Goal: Task Accomplishment & Management: Use online tool/utility

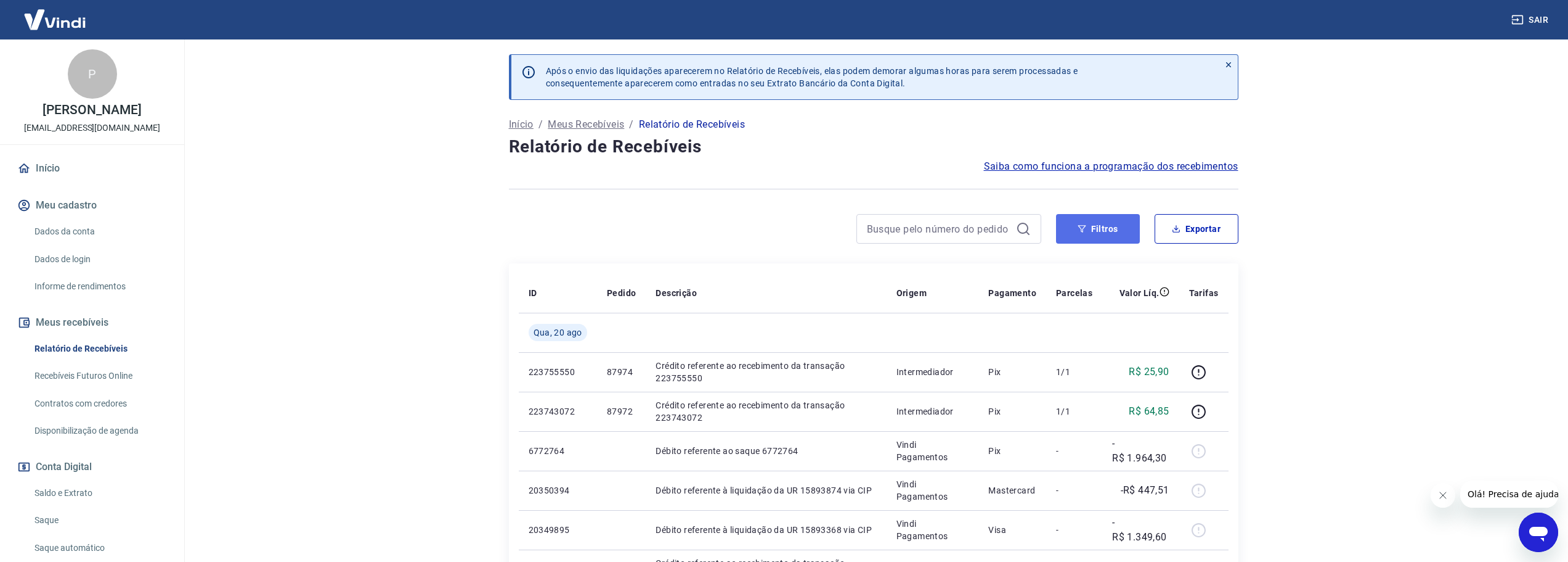
click at [1120, 231] on button "Filtros" at bounding box center [1098, 228] width 84 height 29
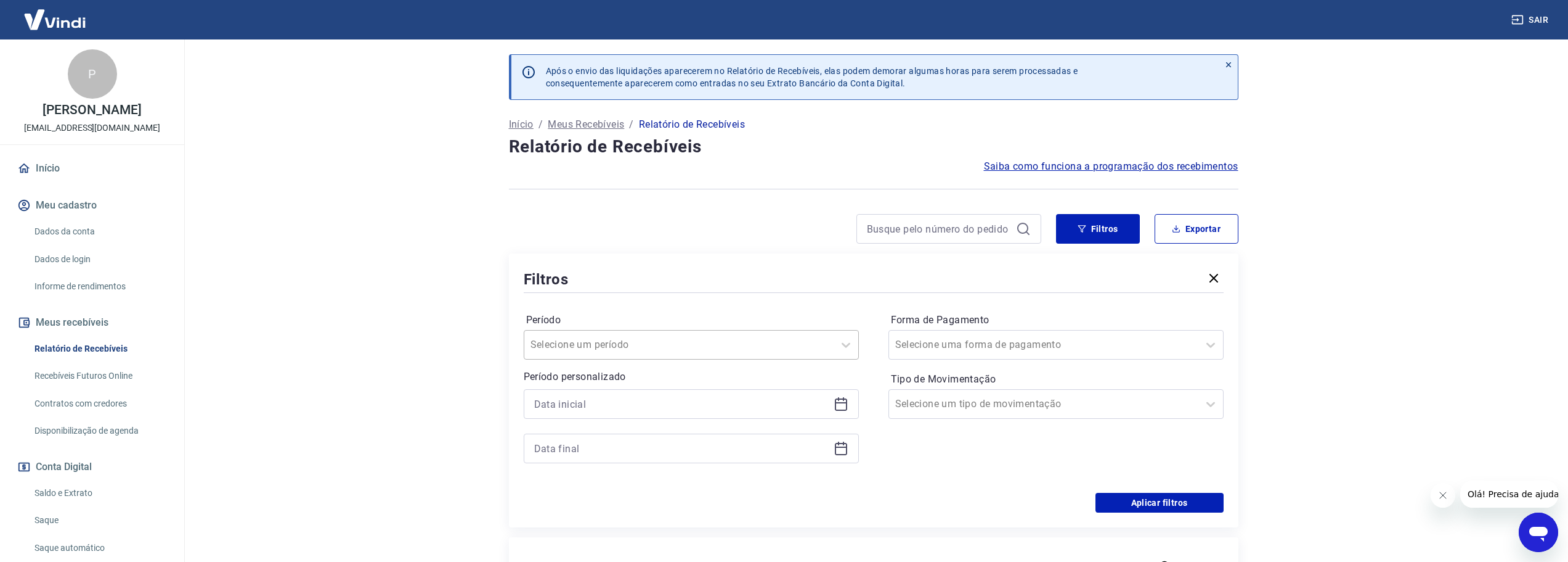
click at [715, 353] on div "Selecione um período" at bounding box center [679, 344] width 309 height 22
drag, startPoint x: 597, startPoint y: 466, endPoint x: 1045, endPoint y: 337, distance: 466.2
click at [598, 466] on div "Últimos 15 dias" at bounding box center [691, 468] width 335 height 25
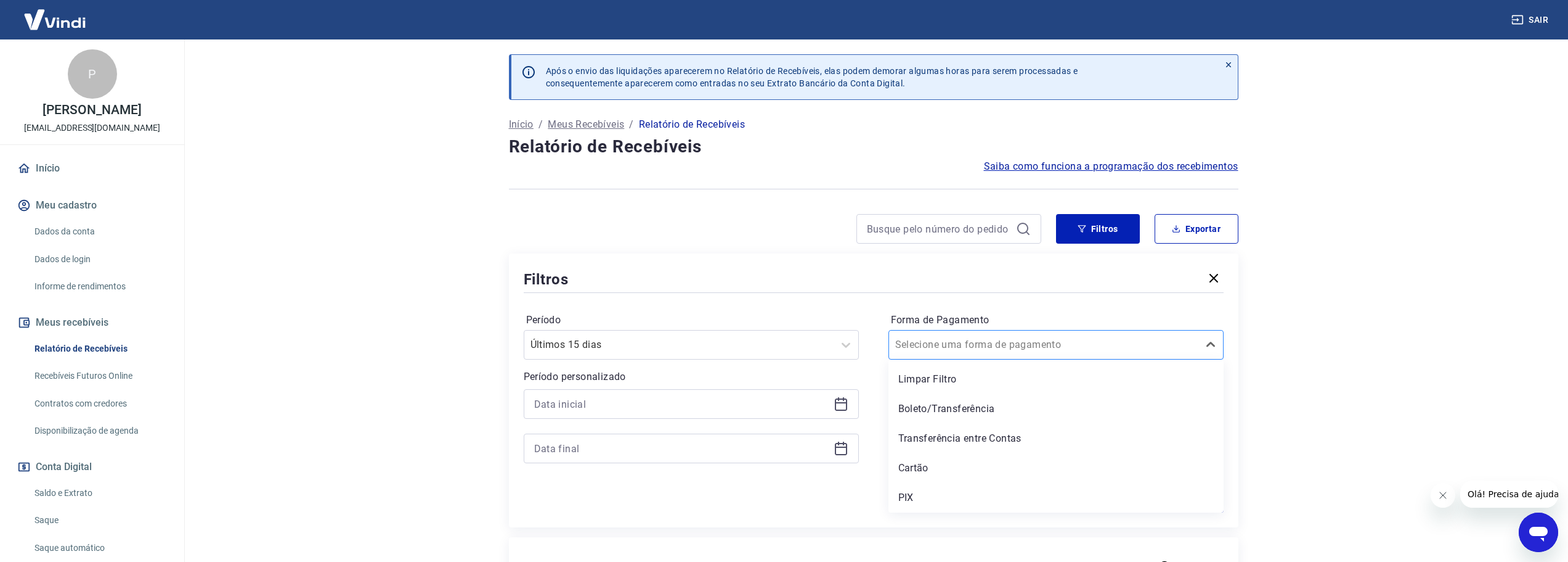
drag, startPoint x: 1033, startPoint y: 345, endPoint x: 993, endPoint y: 358, distance: 42.1
click at [1033, 345] on div at bounding box center [1044, 344] width 297 height 17
click at [933, 498] on div "PIX" at bounding box center [1055, 498] width 335 height 25
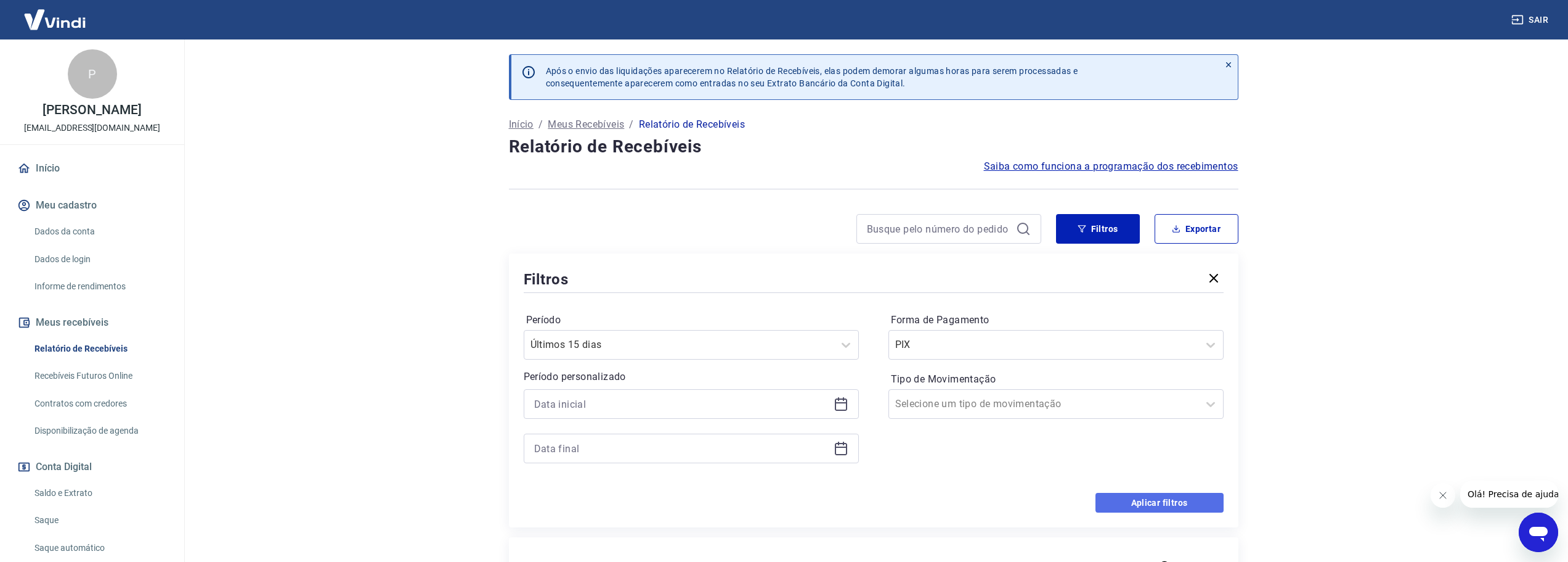
click at [1189, 497] on button "Aplicar filtros" at bounding box center [1160, 502] width 129 height 20
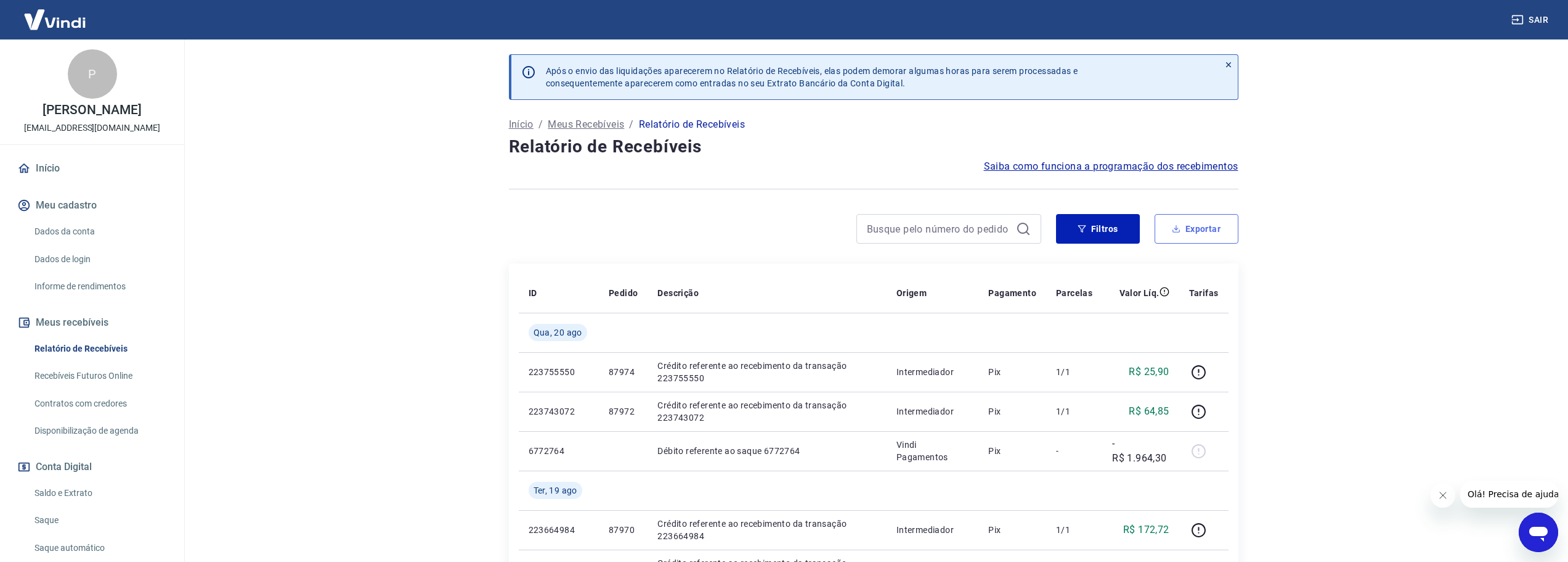
click at [1204, 230] on button "Exportar" at bounding box center [1197, 228] width 84 height 29
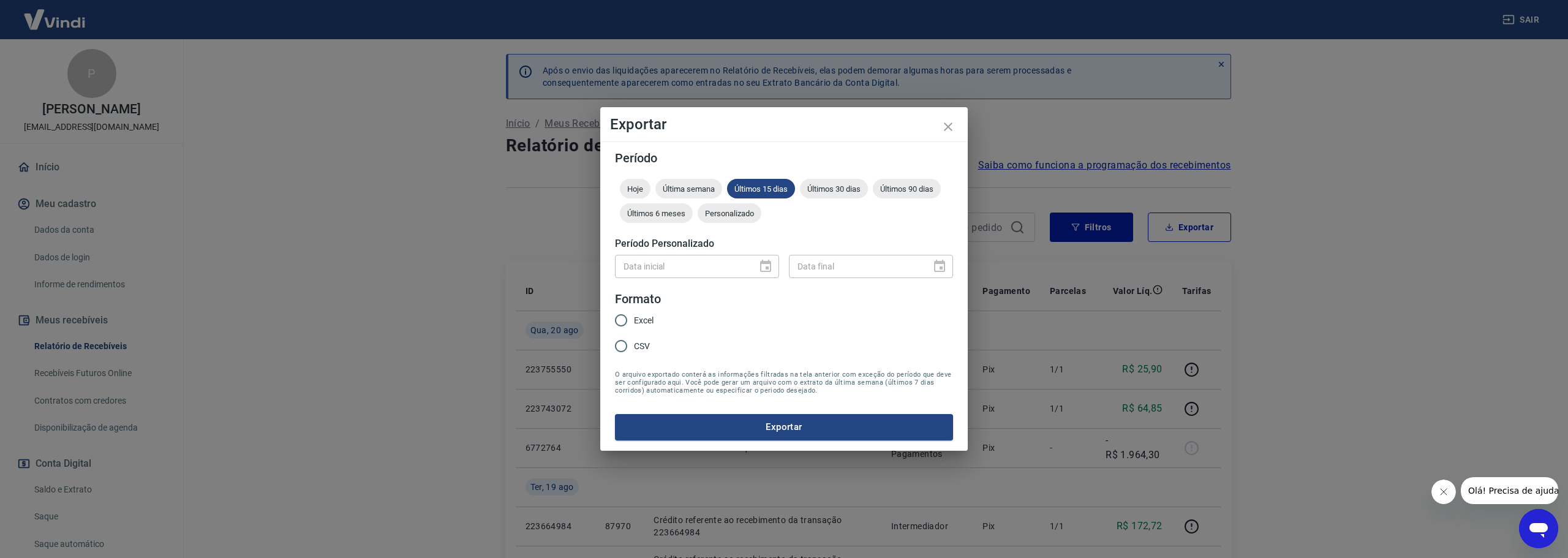
click at [642, 317] on span "Excel" at bounding box center [643, 320] width 20 height 12
click at [634, 317] on input "Excel" at bounding box center [620, 319] width 26 height 26
radio input "true"
click at [773, 424] on button "Exportar" at bounding box center [784, 427] width 338 height 26
